Goal: Find specific page/section: Find specific page/section

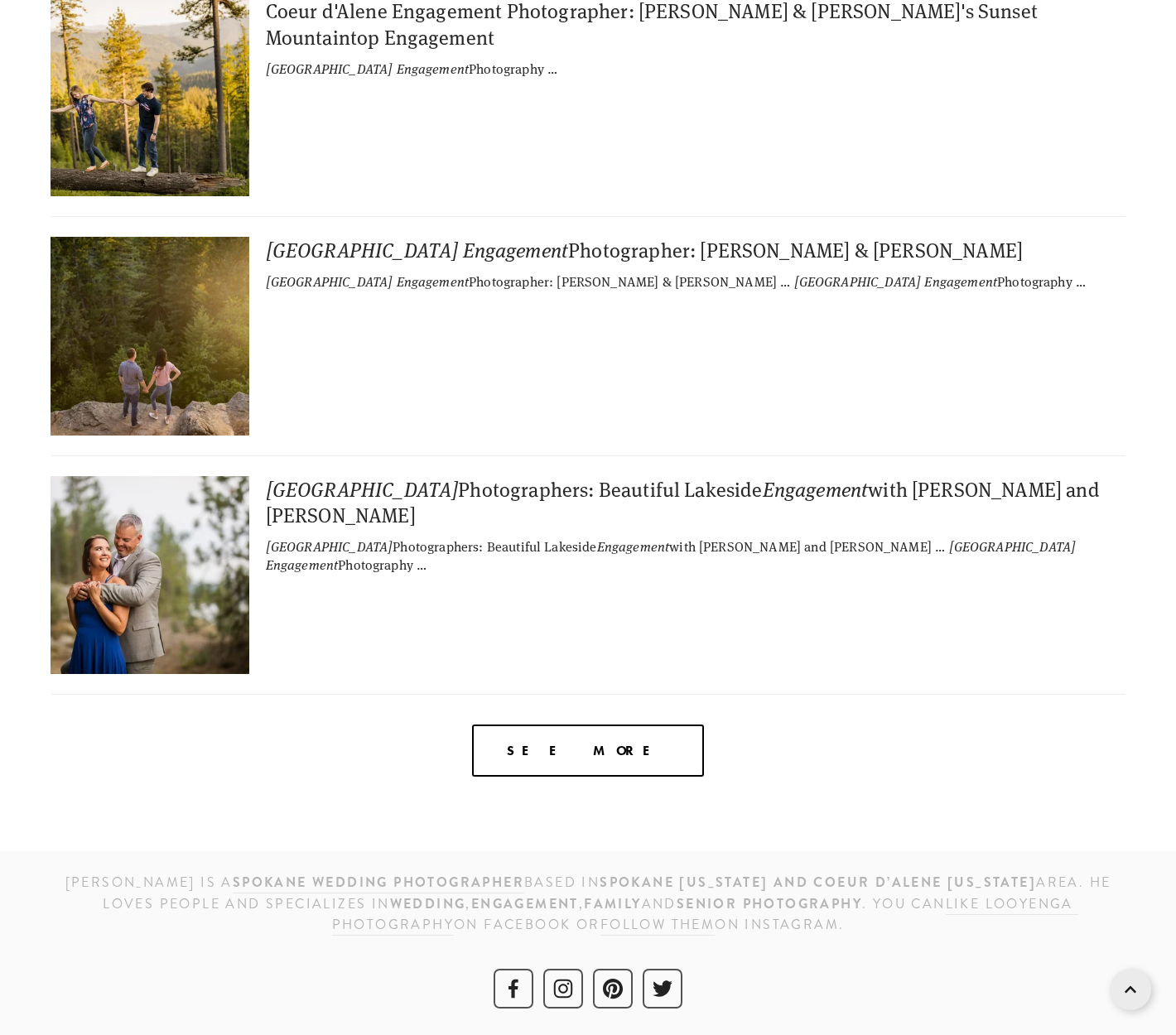
scroll to position [18645, 0]
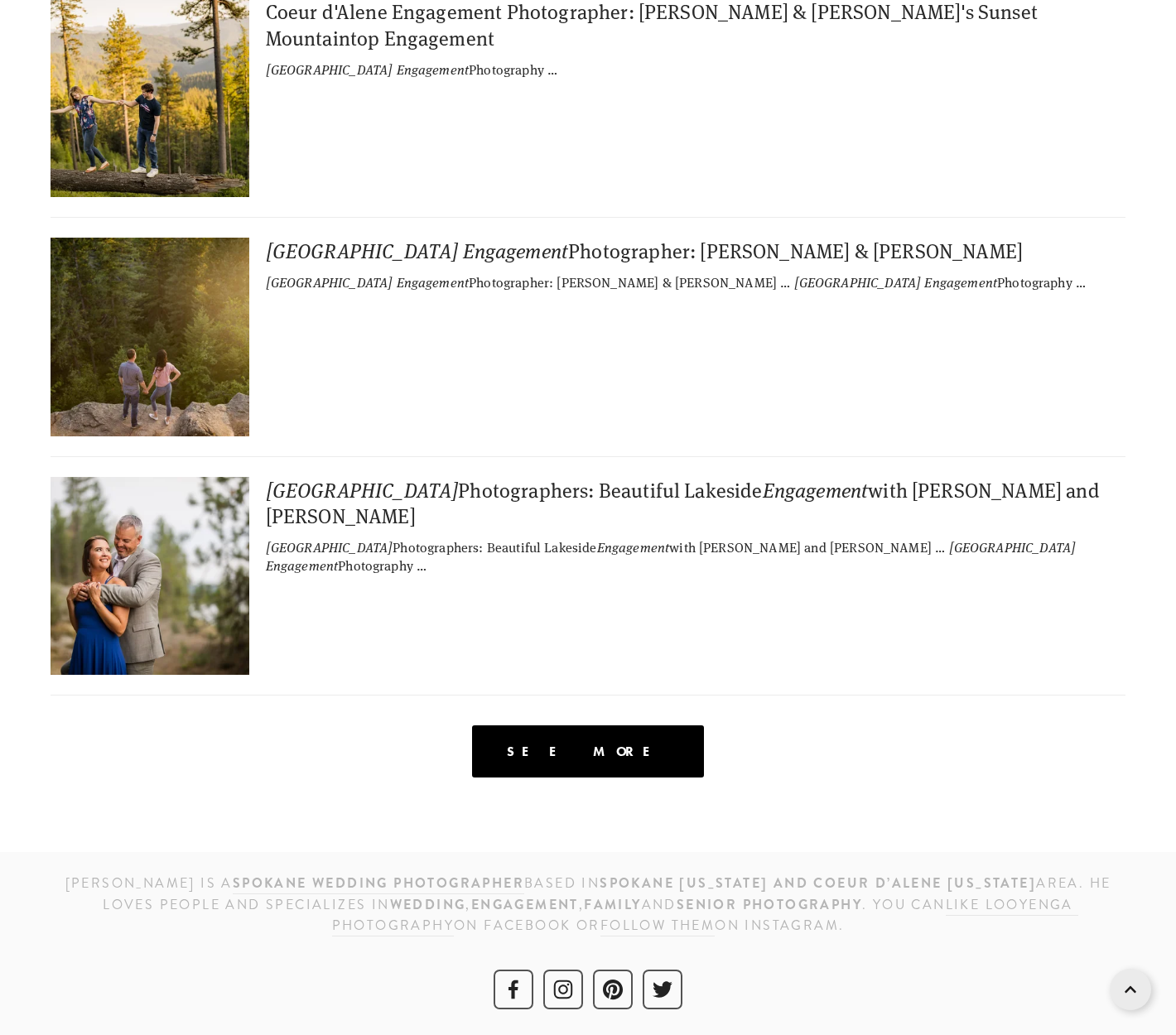
click at [666, 753] on div "See more" at bounding box center [588, 752] width 1074 height 52
click at [633, 755] on div "See more" at bounding box center [588, 752] width 233 height 52
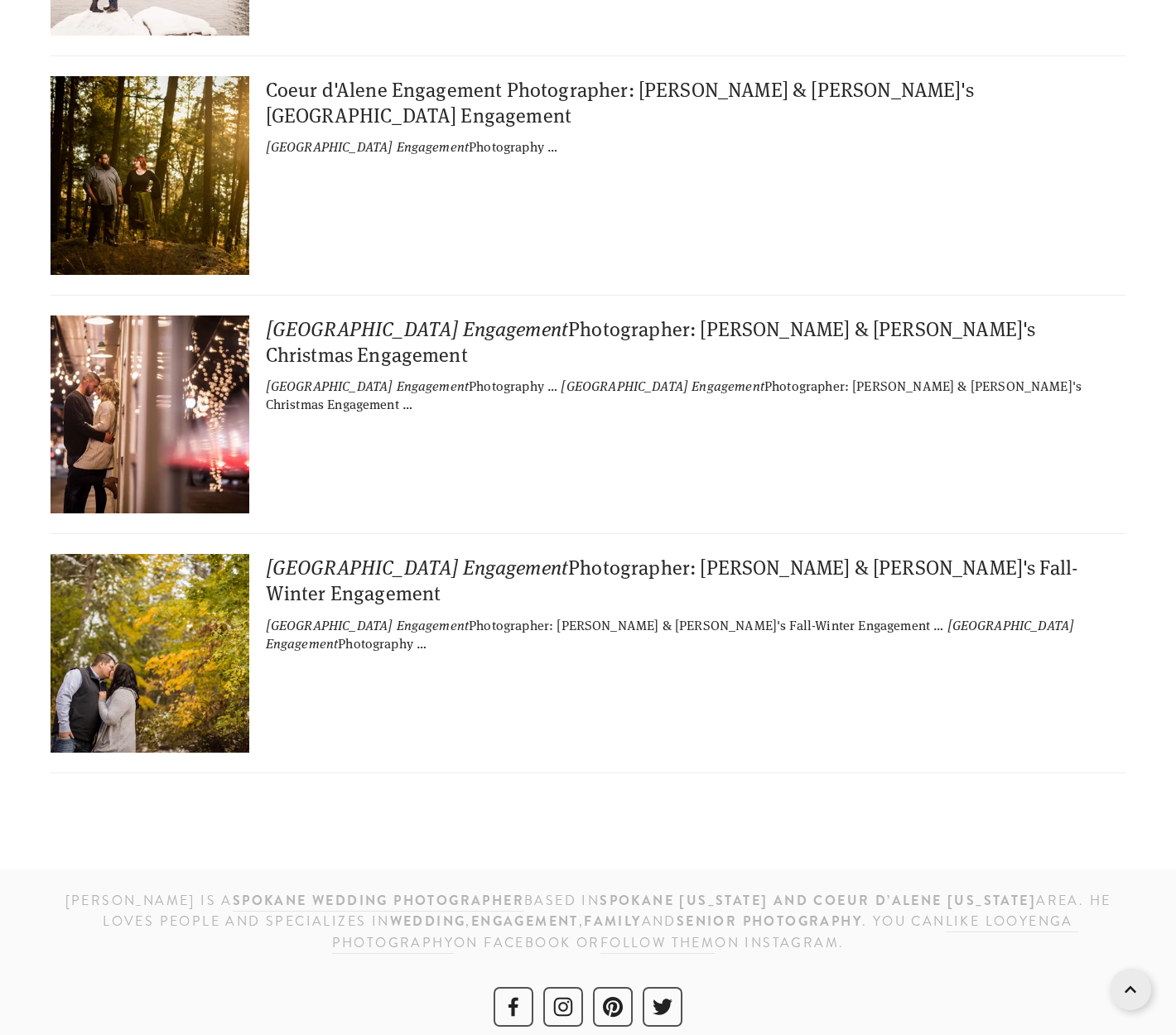
scroll to position [32902, 0]
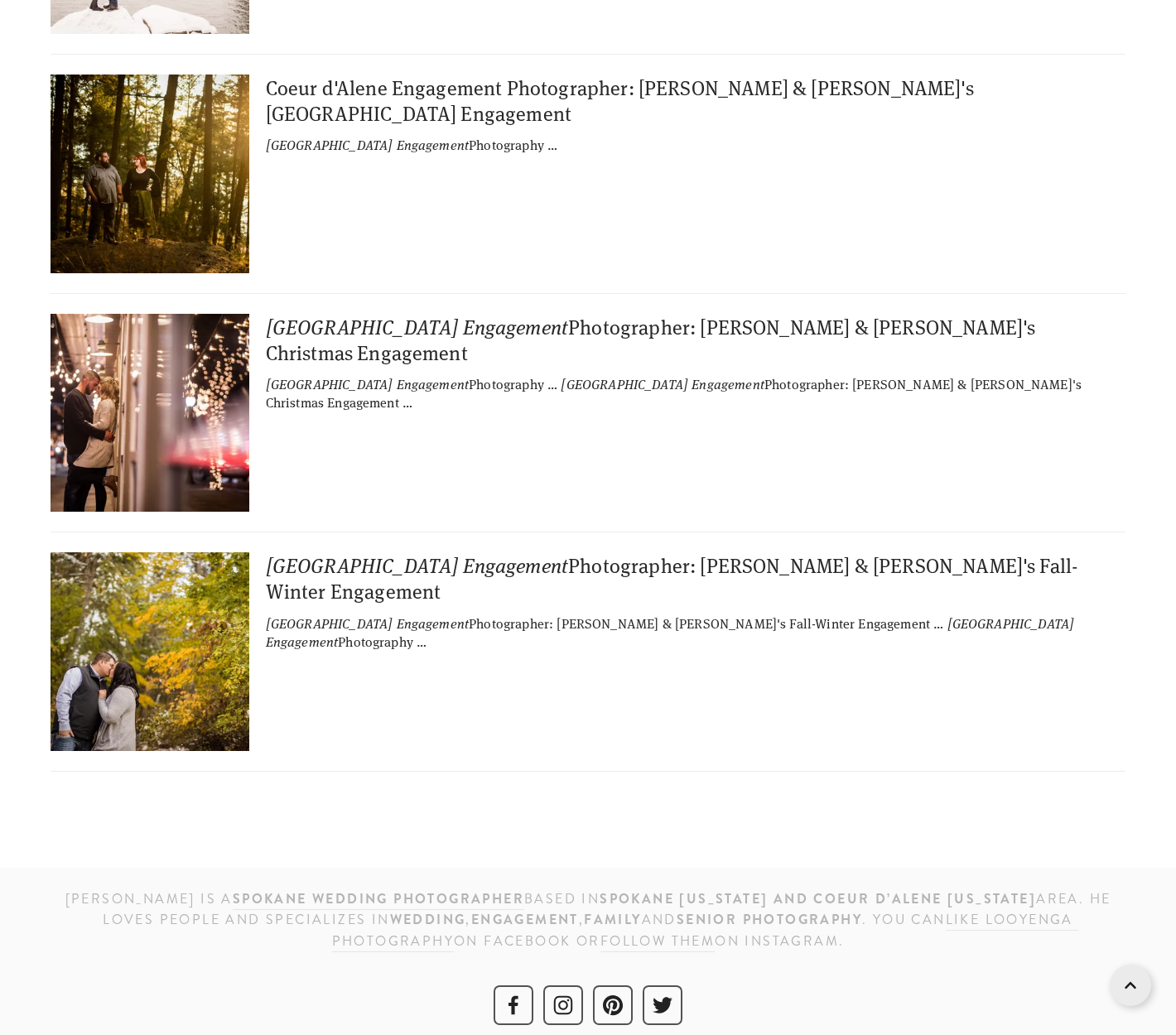
click at [1114, 987] on link at bounding box center [1130, 984] width 41 height 41
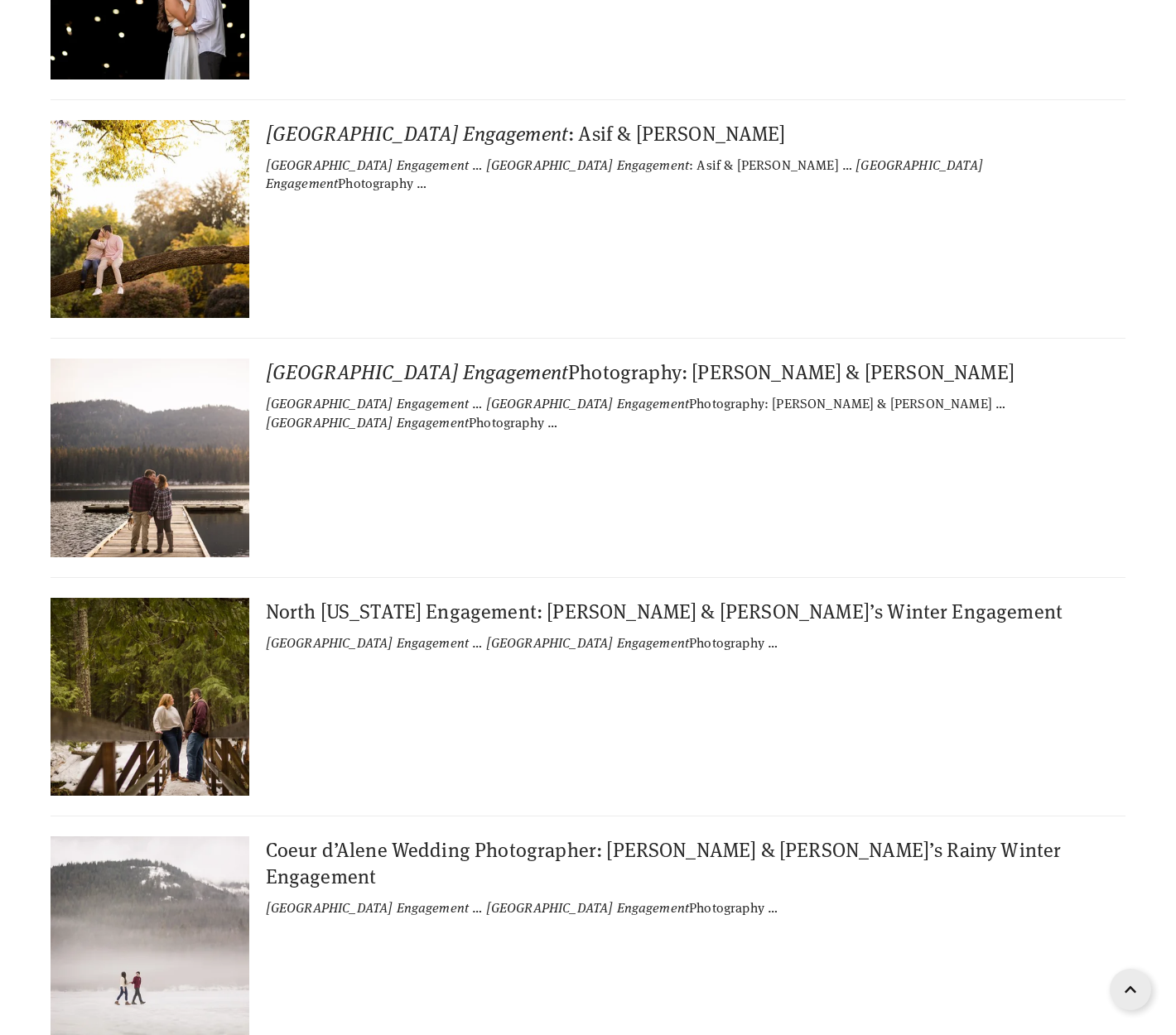
scroll to position [0, 0]
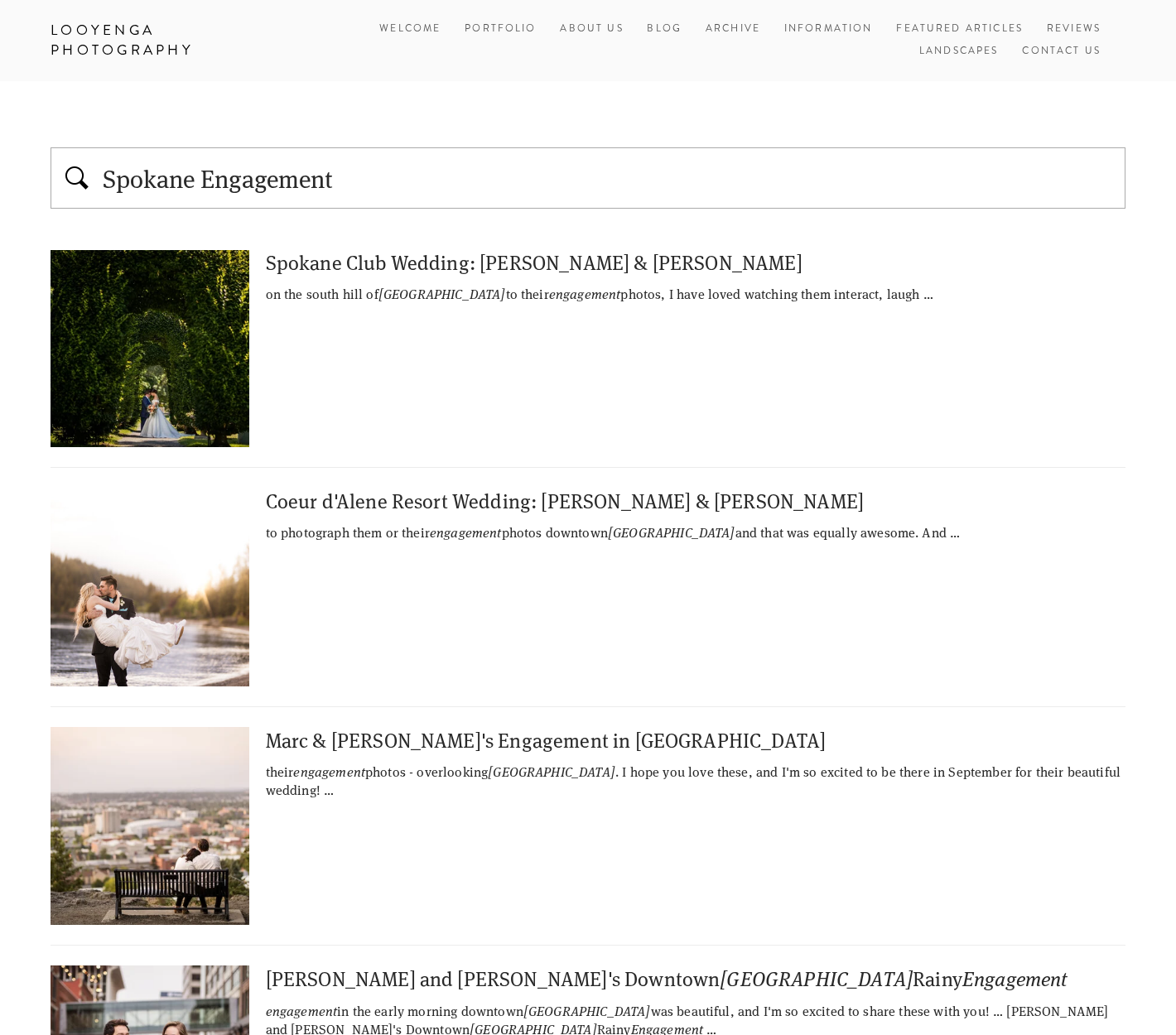
click at [368, 178] on input "Spokane Engagement" at bounding box center [607, 178] width 1014 height 35
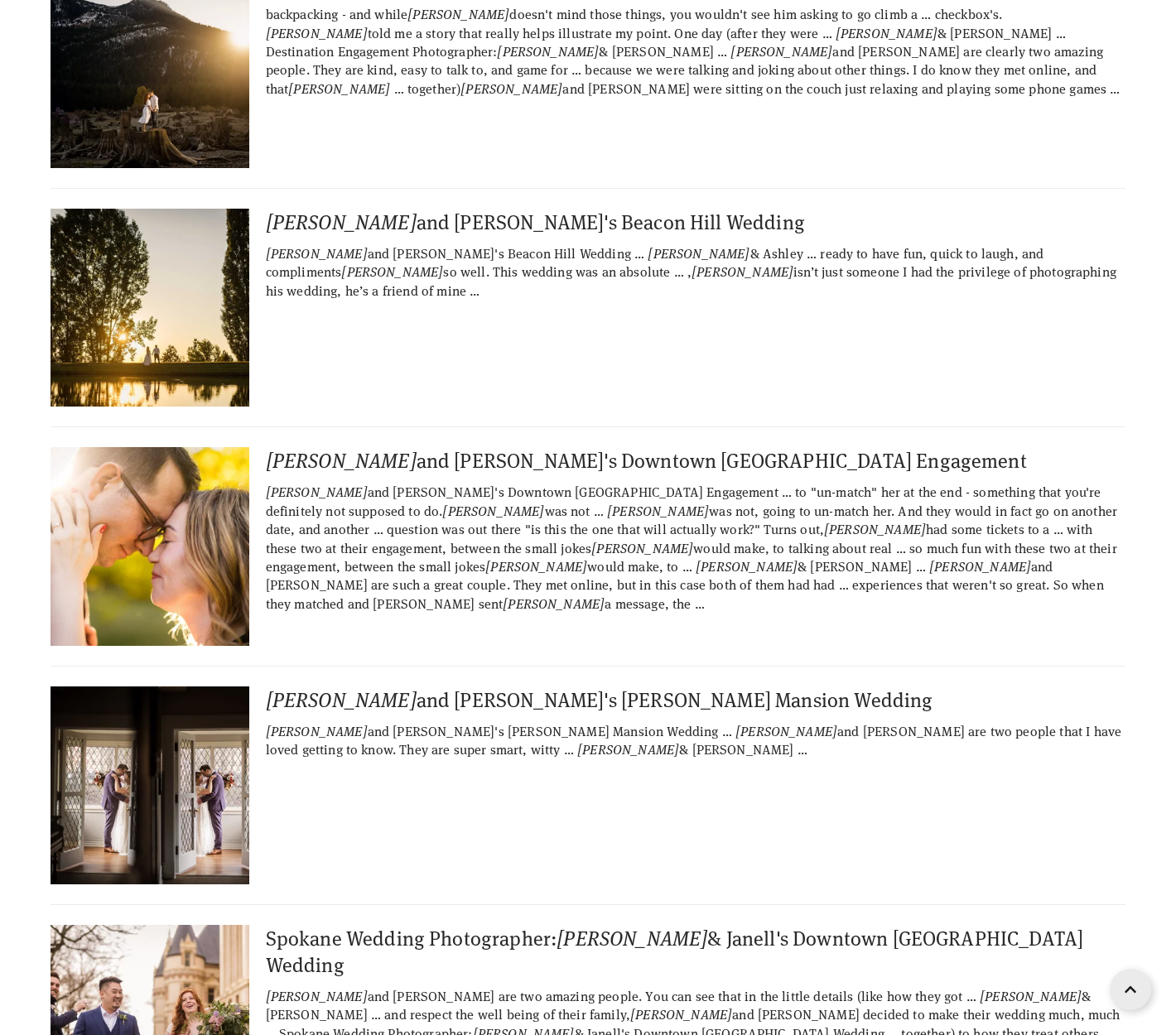
scroll to position [1238, 0]
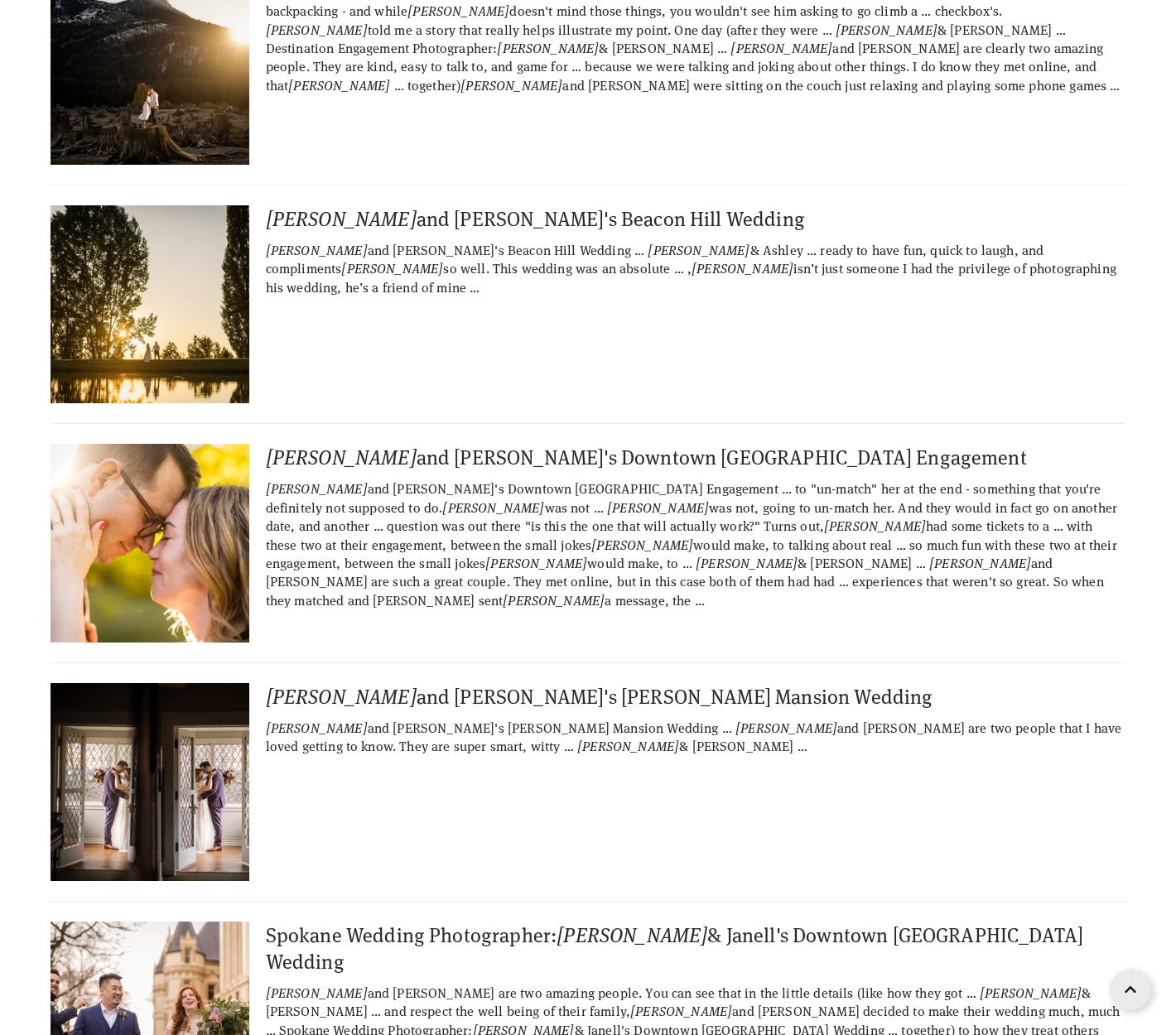
click at [348, 453] on div "Daniel and Stacey's Downtown Spokane Engagement" at bounding box center [696, 456] width 859 height 25
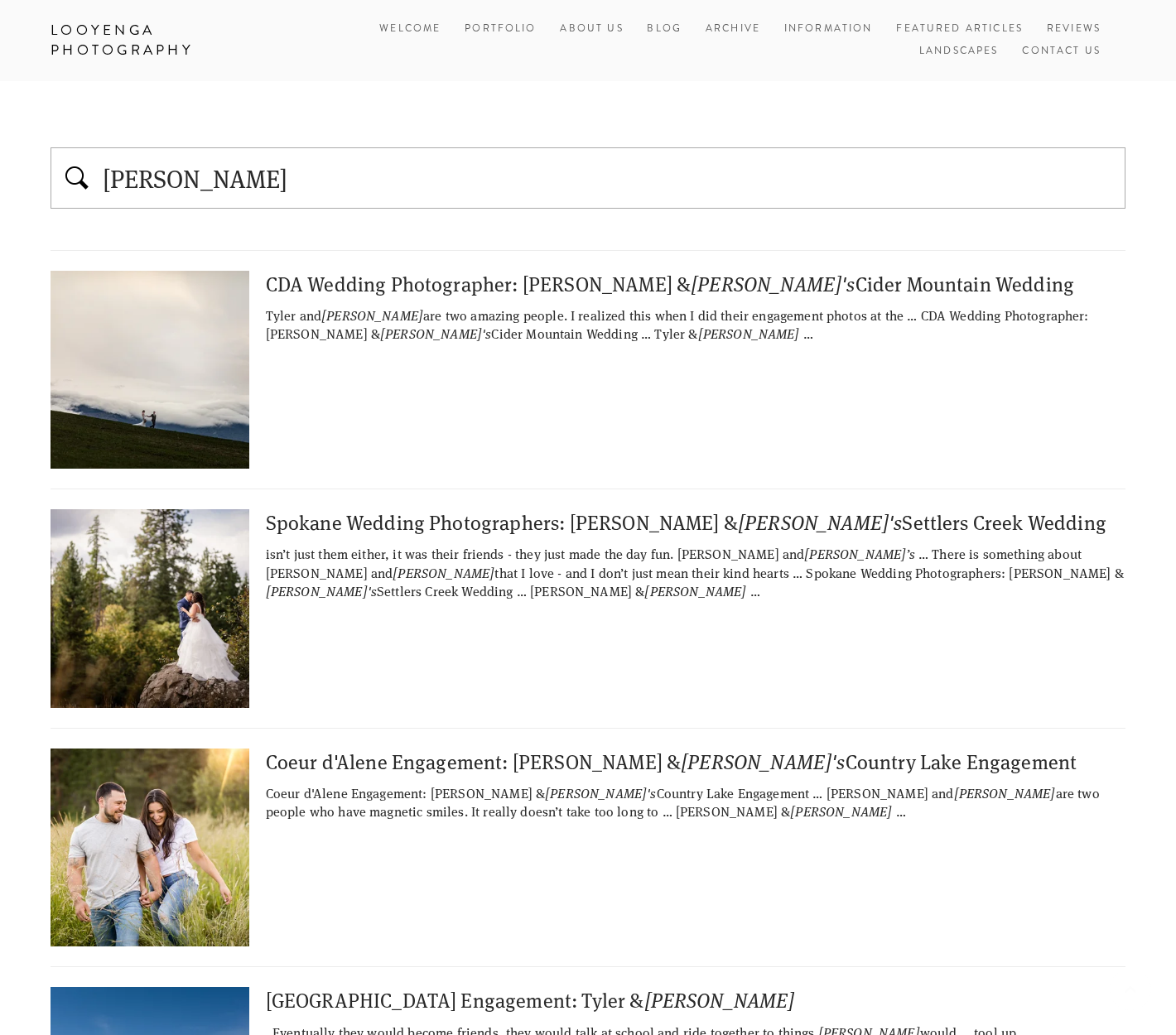
scroll to position [0, 0]
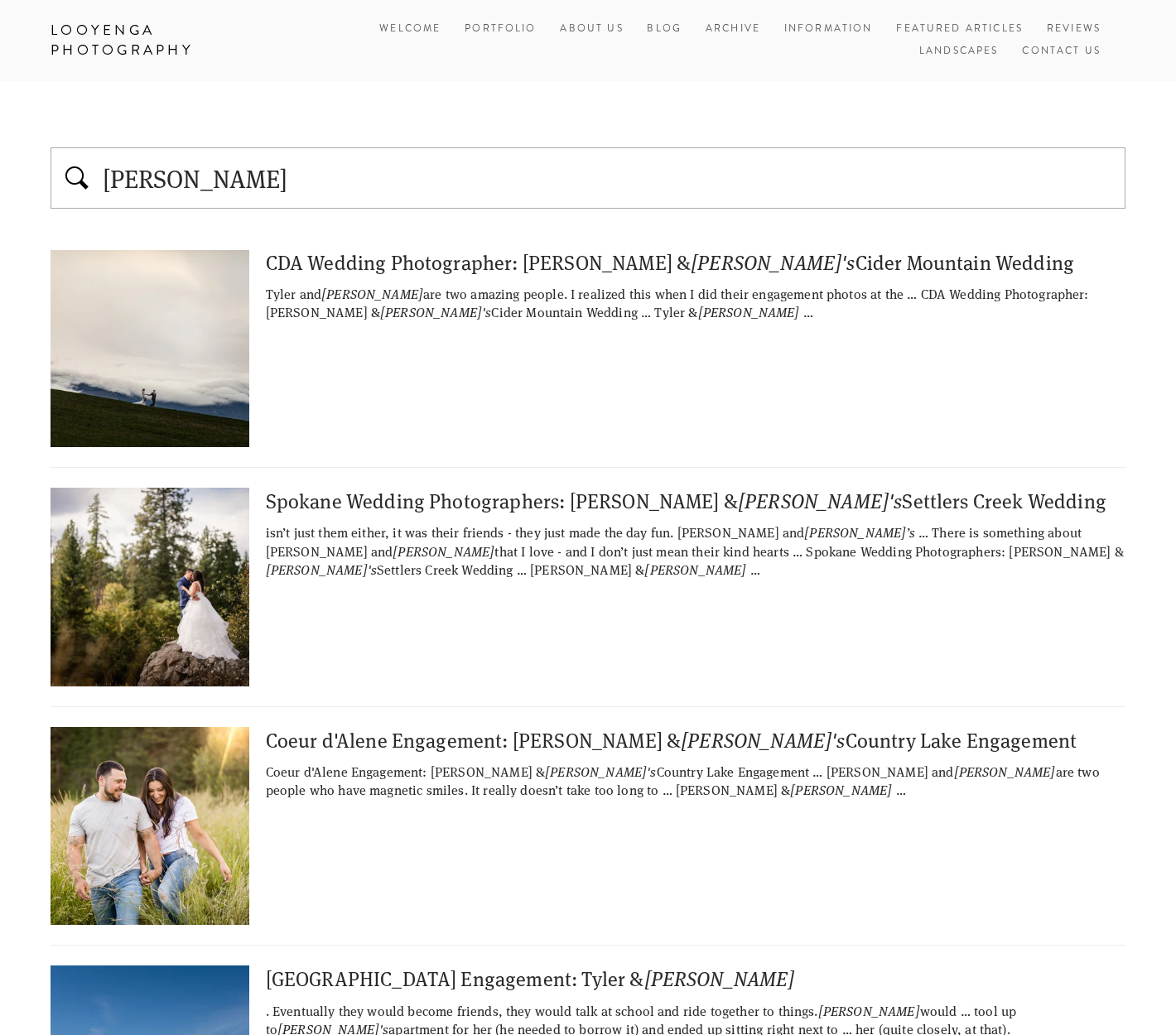
scroll to position [22, 0]
drag, startPoint x: 216, startPoint y: 177, endPoint x: -16, endPoint y: 154, distance: 233.1
type input "Downtown [GEOGRAPHIC_DATA]"
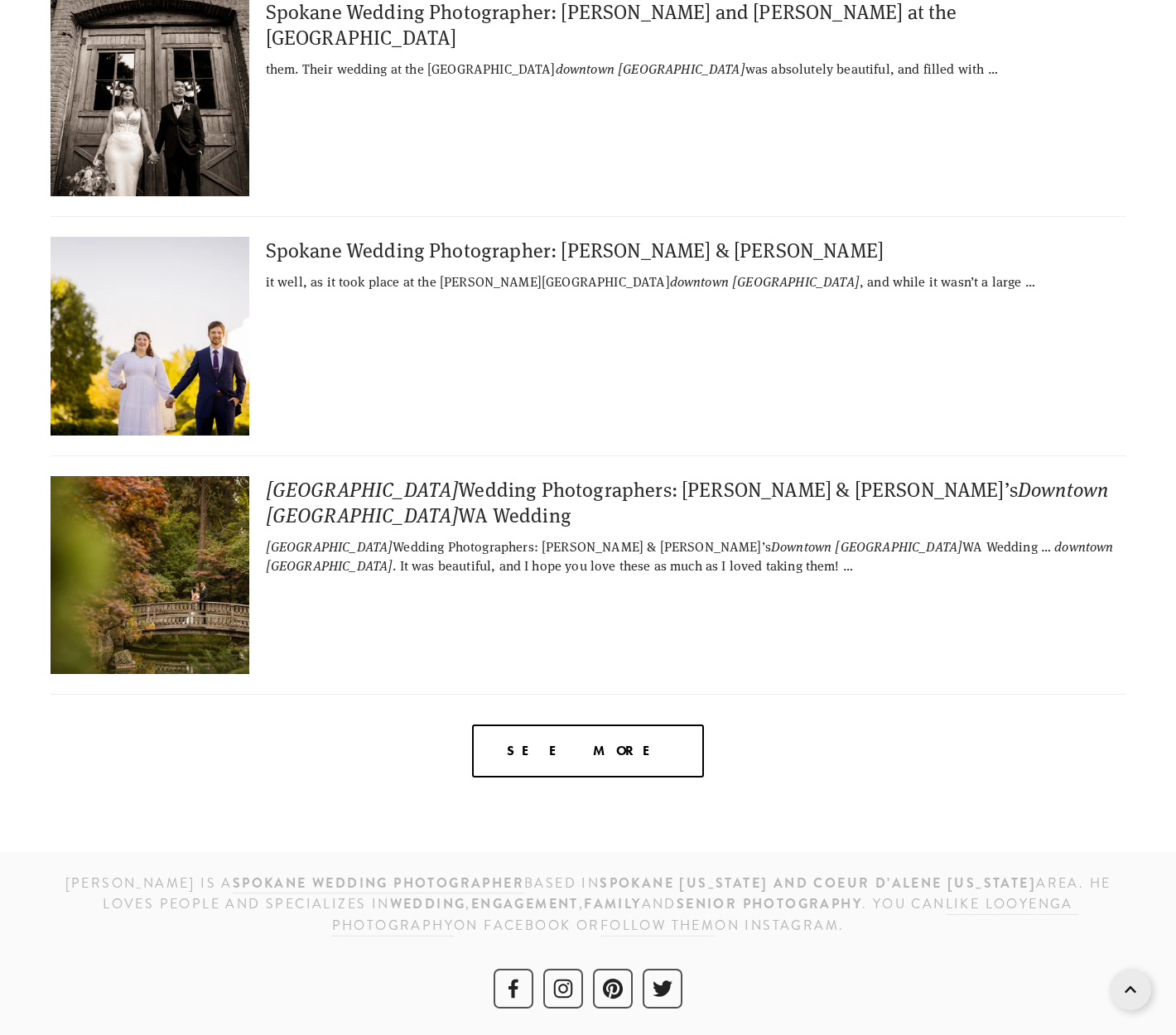
scroll to position [4311, 0]
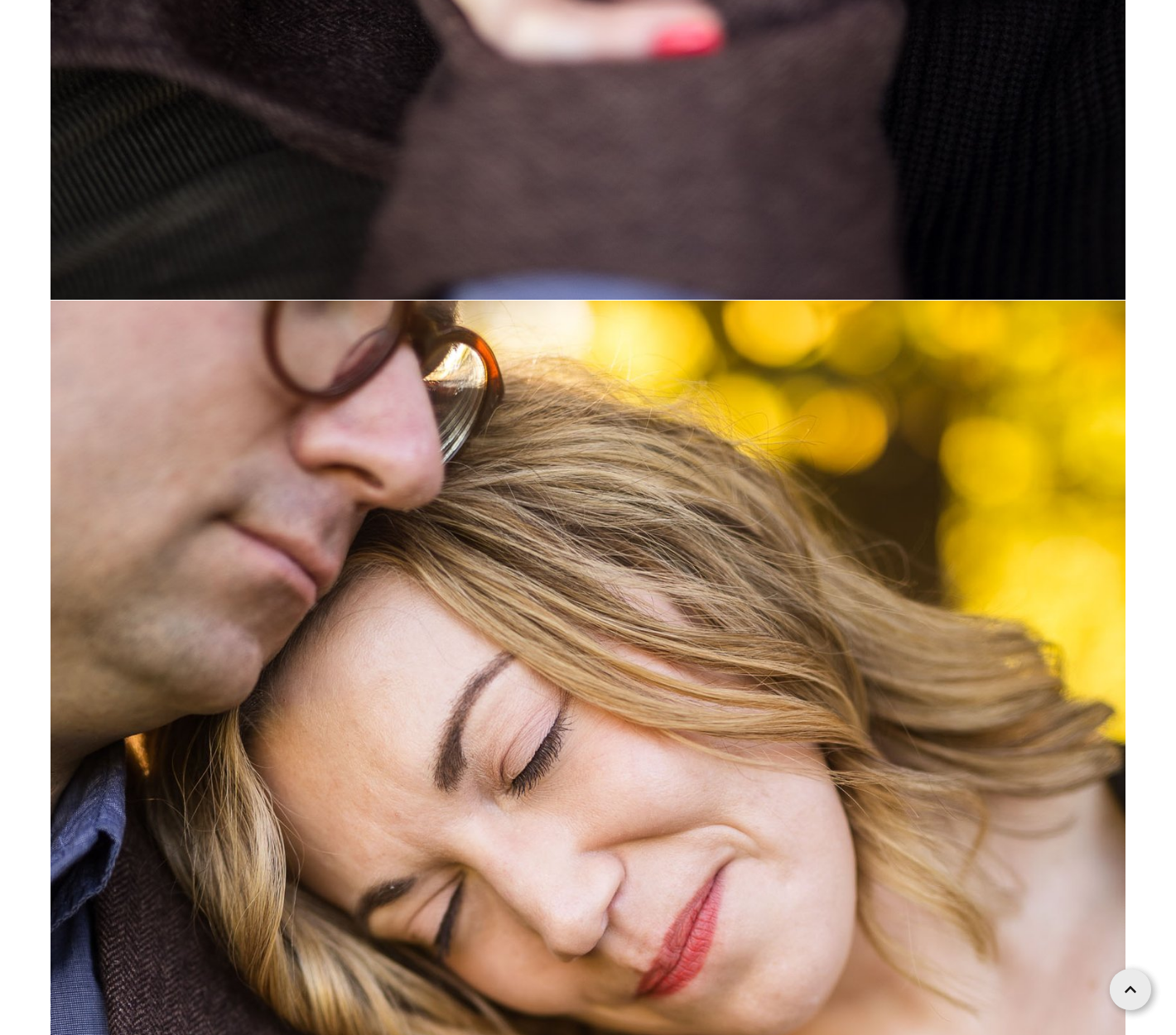
scroll to position [7491, 0]
